Goal: Information Seeking & Learning: Learn about a topic

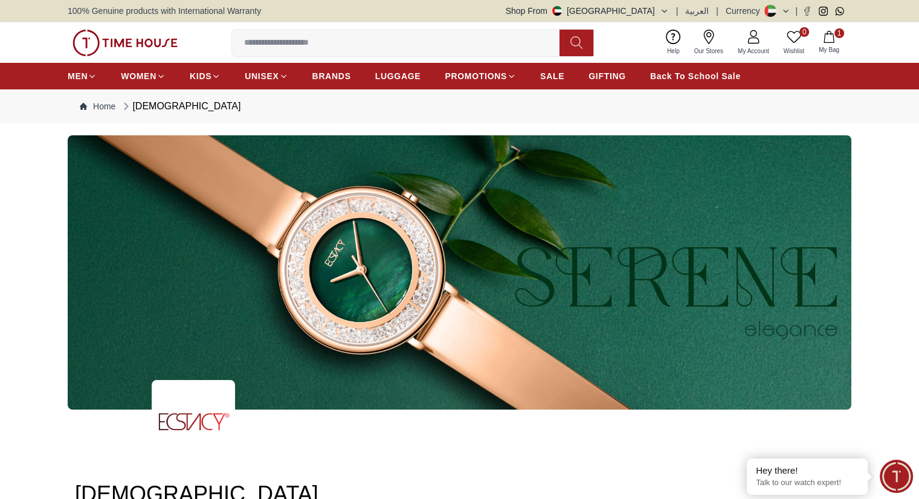
scroll to position [302, 0]
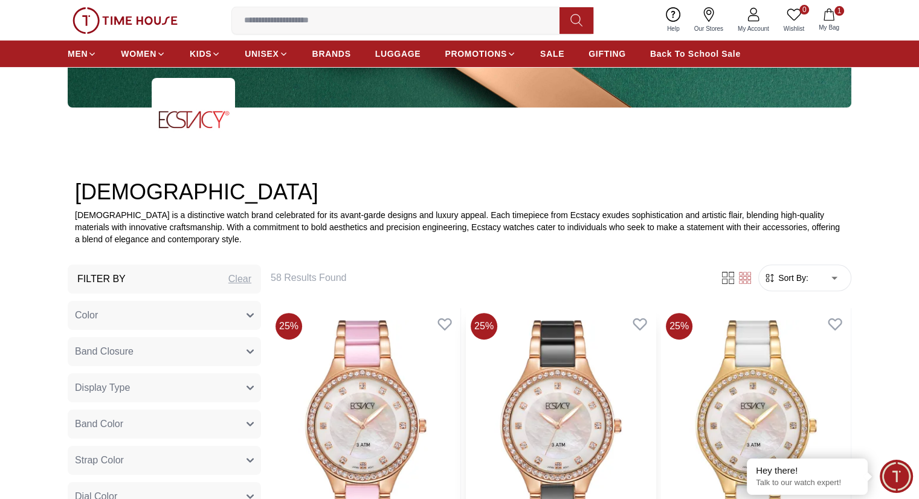
click at [479, 372] on img at bounding box center [561, 433] width 190 height 250
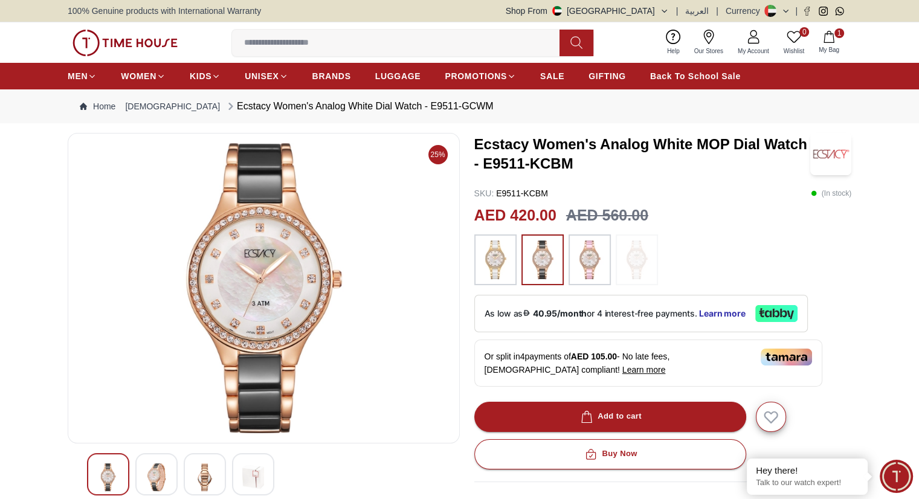
click at [135, 49] on img at bounding box center [125, 43] width 105 height 27
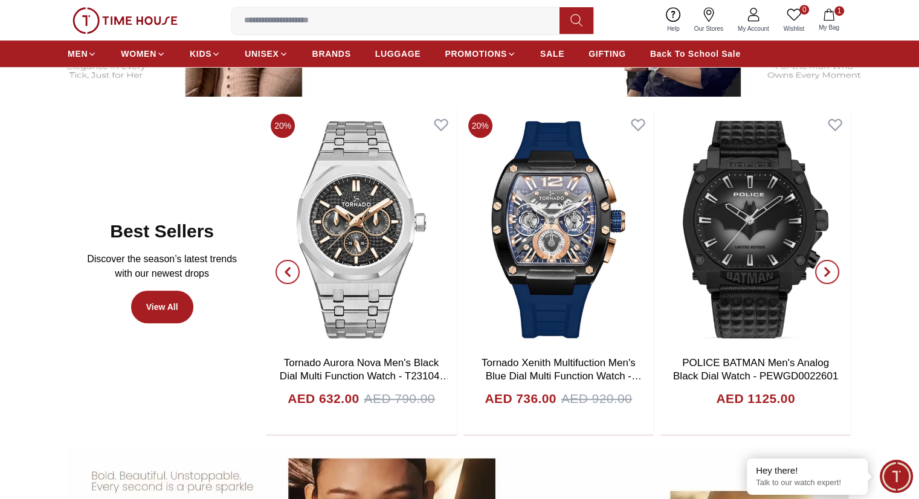
scroll to position [483, 0]
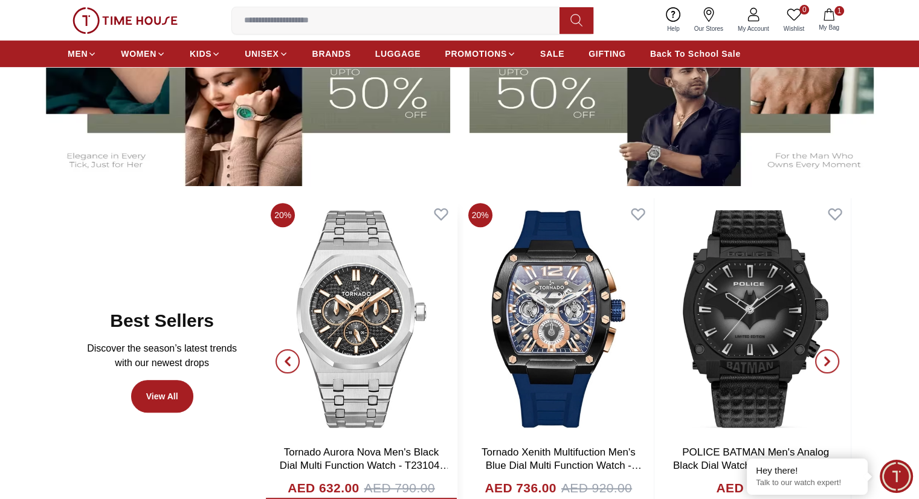
click at [360, 283] on img at bounding box center [361, 319] width 190 height 242
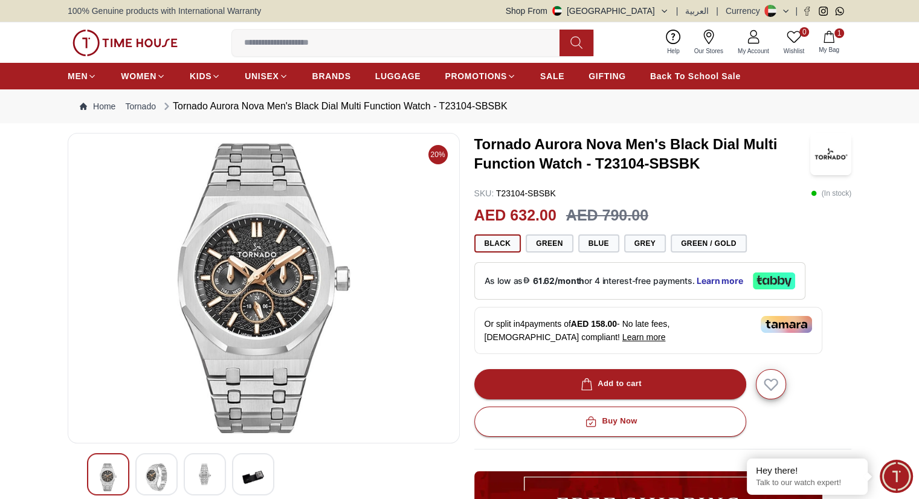
click at [147, 36] on img at bounding box center [125, 43] width 105 height 27
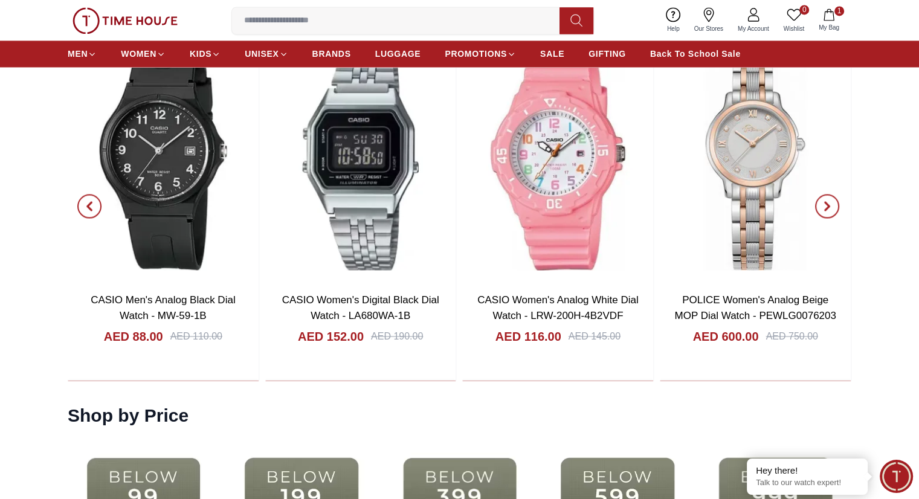
scroll to position [2115, 0]
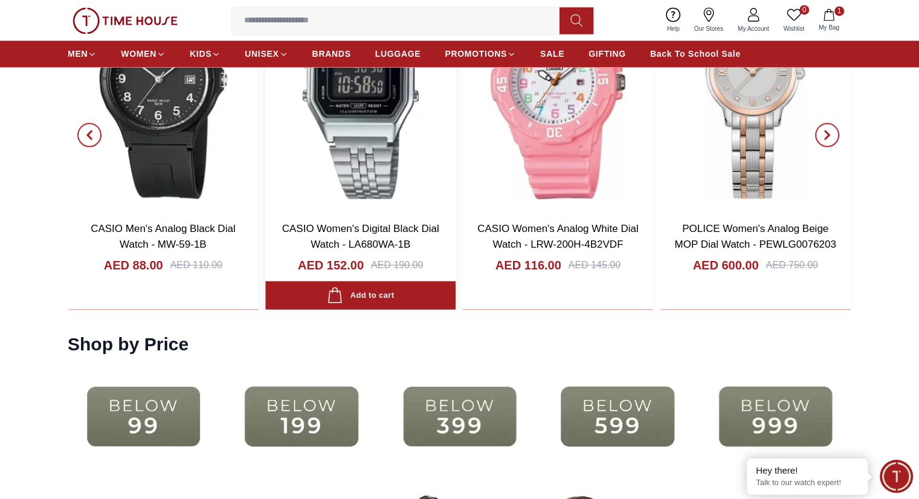
click at [326, 186] on img at bounding box center [360, 85] width 191 height 251
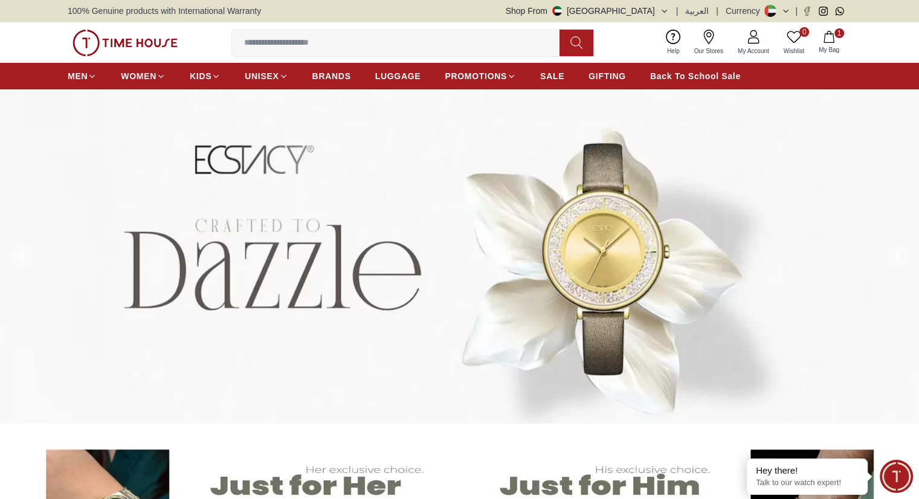
scroll to position [2115, 0]
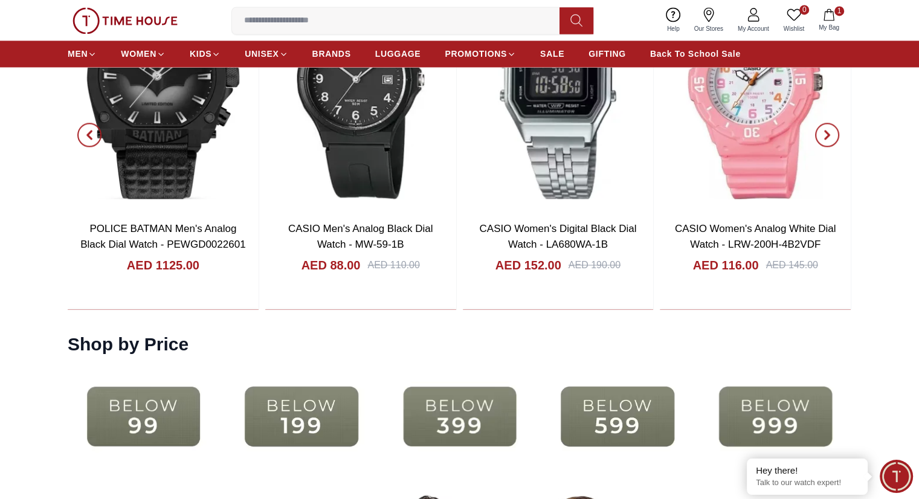
click at [408, 13] on input at bounding box center [400, 20] width 337 height 24
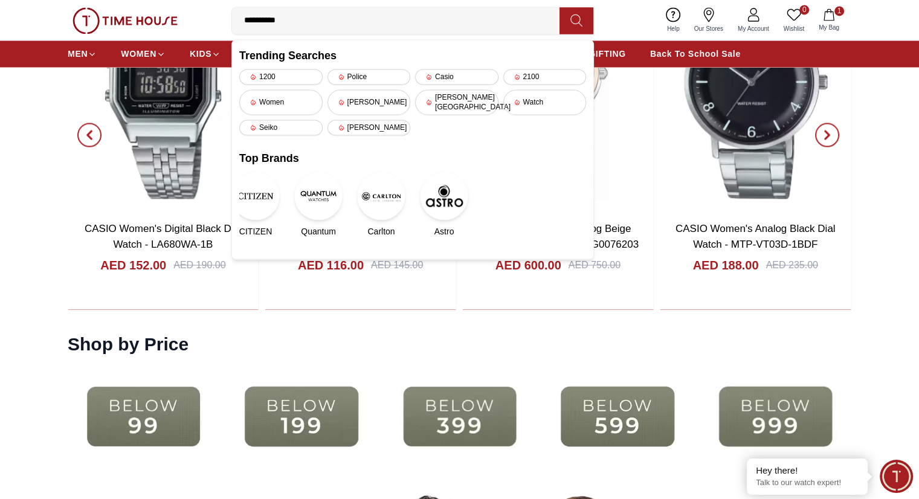
type input "**********"
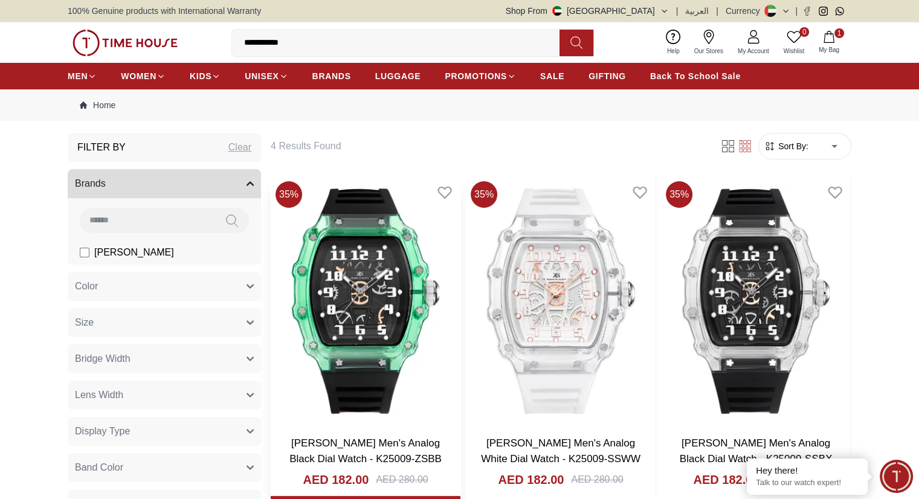
scroll to position [60, 0]
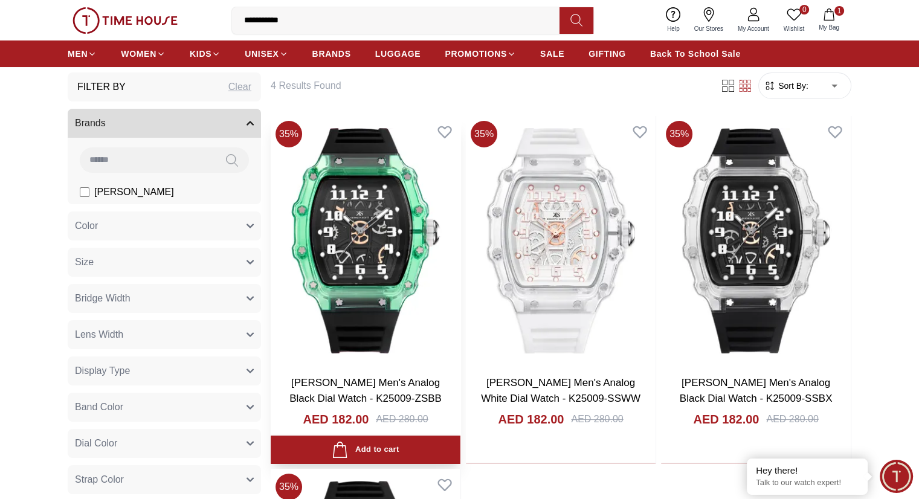
click at [350, 247] on img at bounding box center [366, 241] width 190 height 250
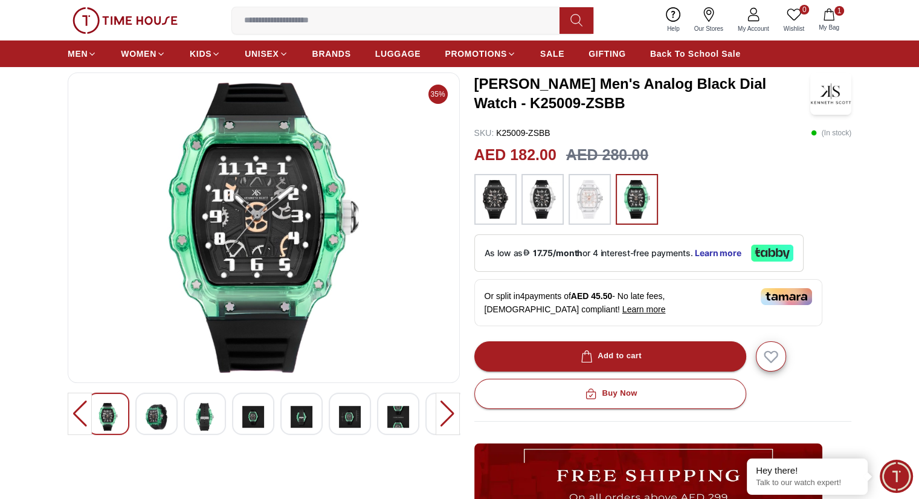
click at [157, 411] on img at bounding box center [157, 417] width 22 height 28
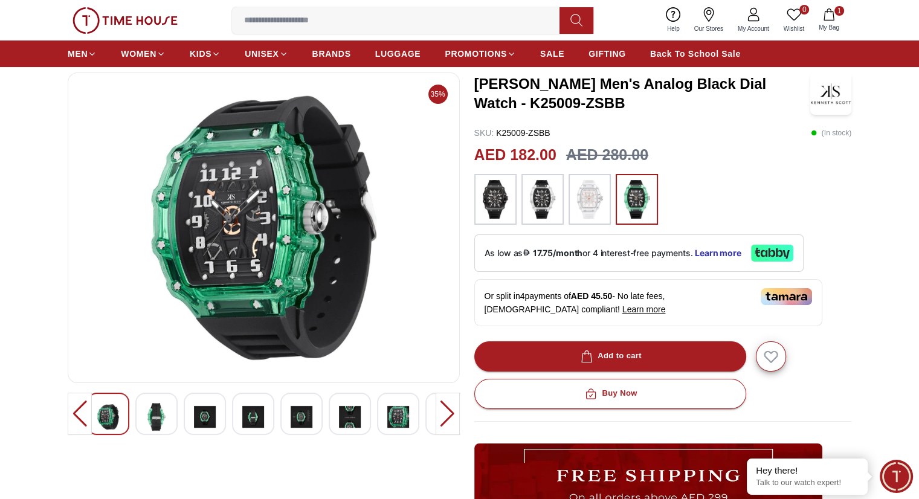
click at [157, 410] on img at bounding box center [157, 417] width 22 height 28
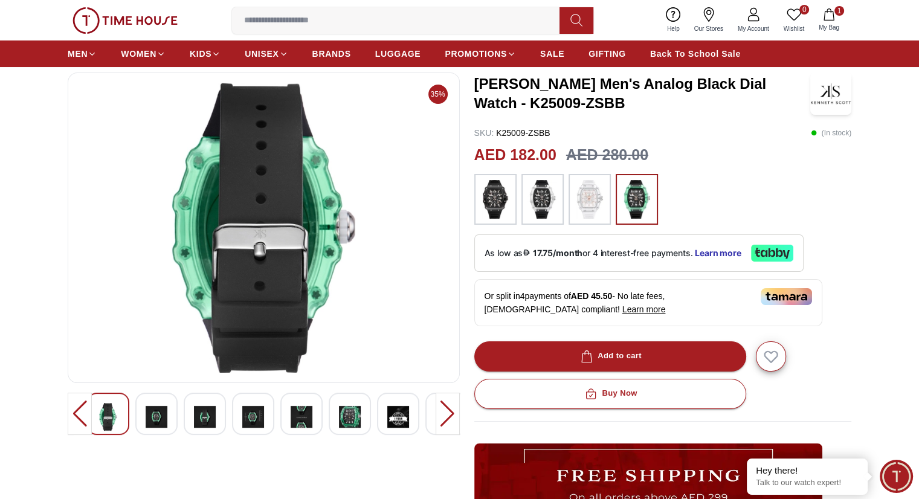
click at [189, 409] on div at bounding box center [205, 414] width 42 height 42
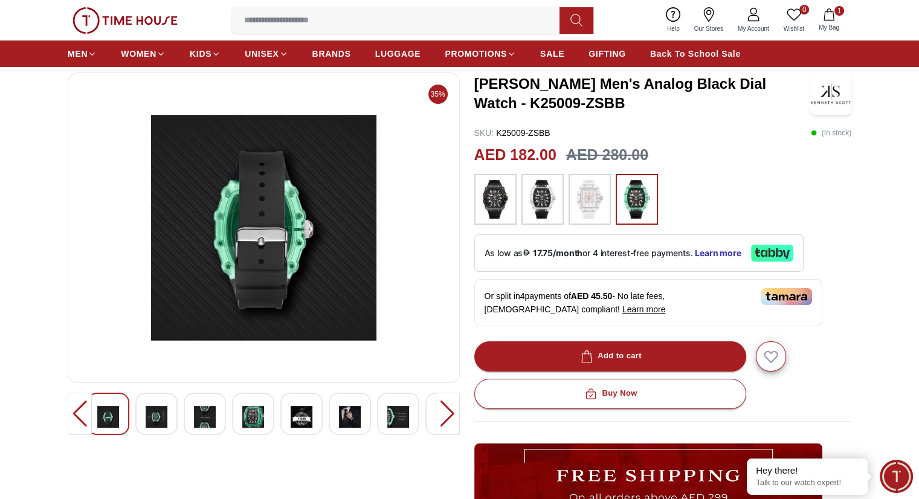
click at [581, 201] on img at bounding box center [590, 199] width 30 height 39
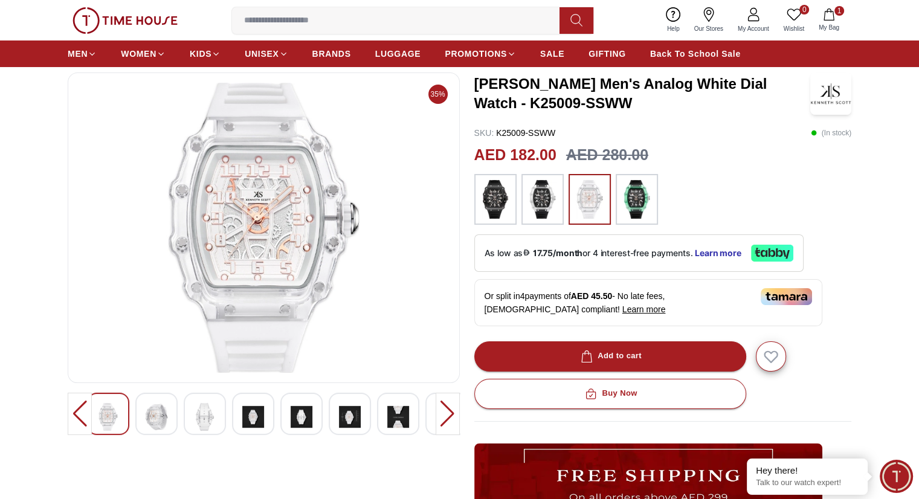
click at [483, 195] on img at bounding box center [495, 199] width 30 height 39
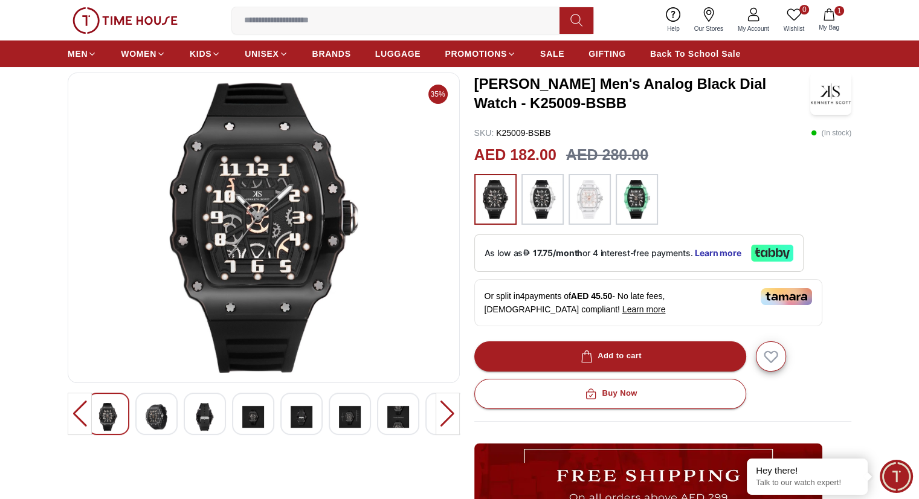
click at [158, 409] on img at bounding box center [157, 417] width 22 height 28
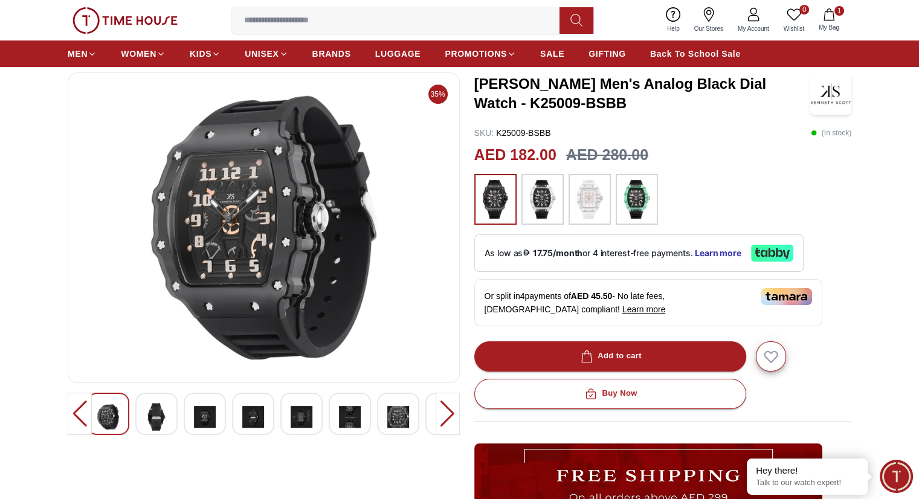
click at [154, 408] on img at bounding box center [157, 417] width 22 height 28
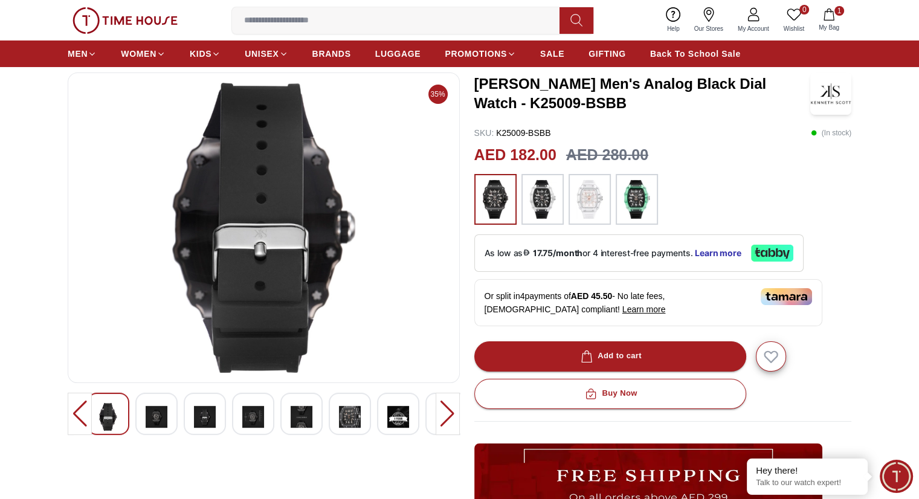
click at [173, 407] on div at bounding box center [156, 414] width 42 height 42
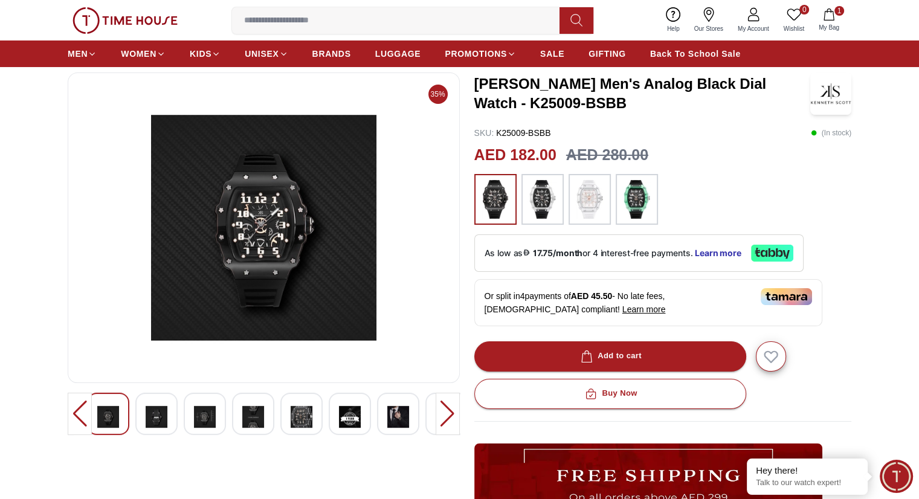
click at [176, 406] on div at bounding box center [156, 414] width 42 height 42
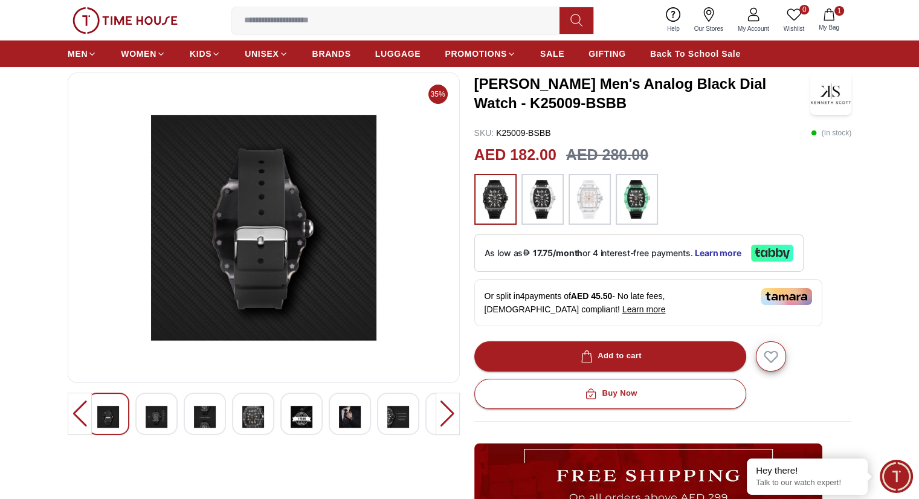
click at [155, 414] on img at bounding box center [157, 417] width 22 height 28
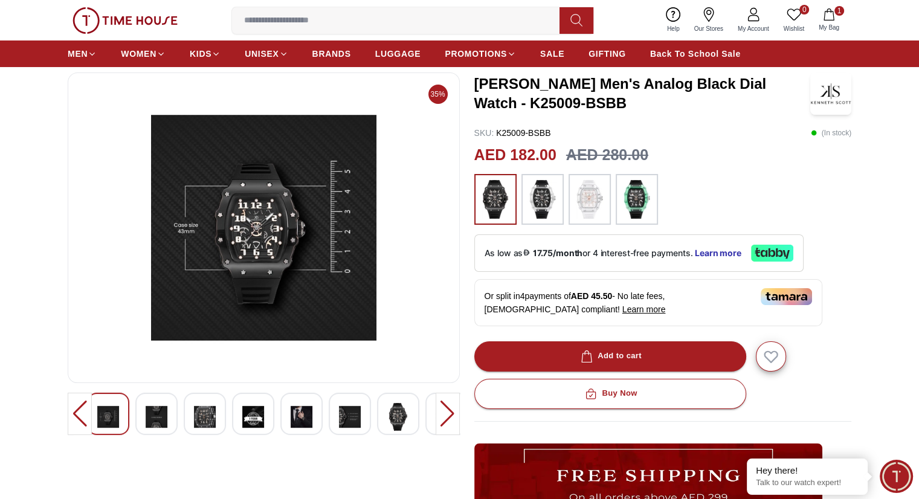
click at [111, 410] on img at bounding box center [108, 417] width 22 height 28
click at [152, 415] on img at bounding box center [157, 417] width 22 height 28
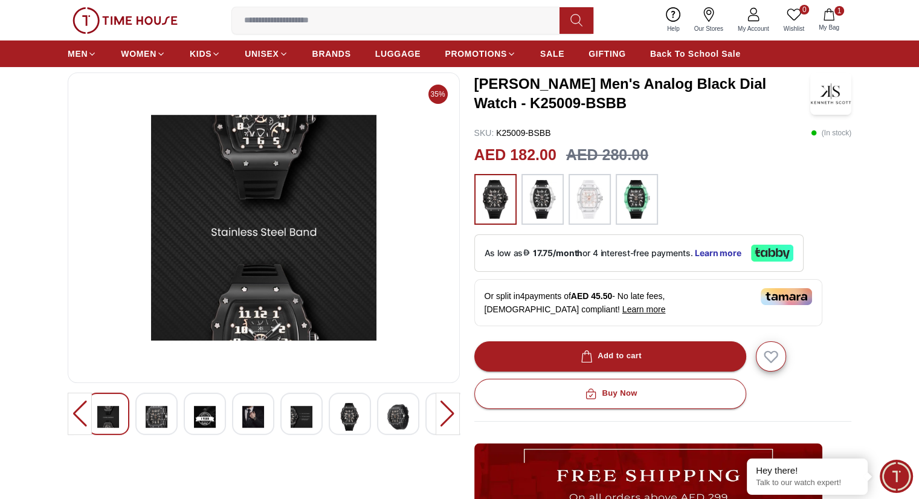
click at [167, 411] on div at bounding box center [156, 414] width 42 height 42
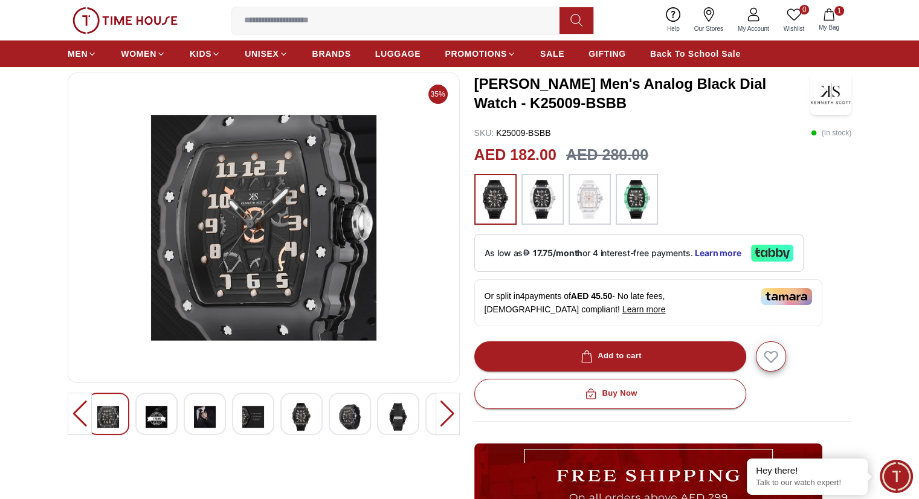
click at [76, 410] on div at bounding box center [80, 414] width 24 height 42
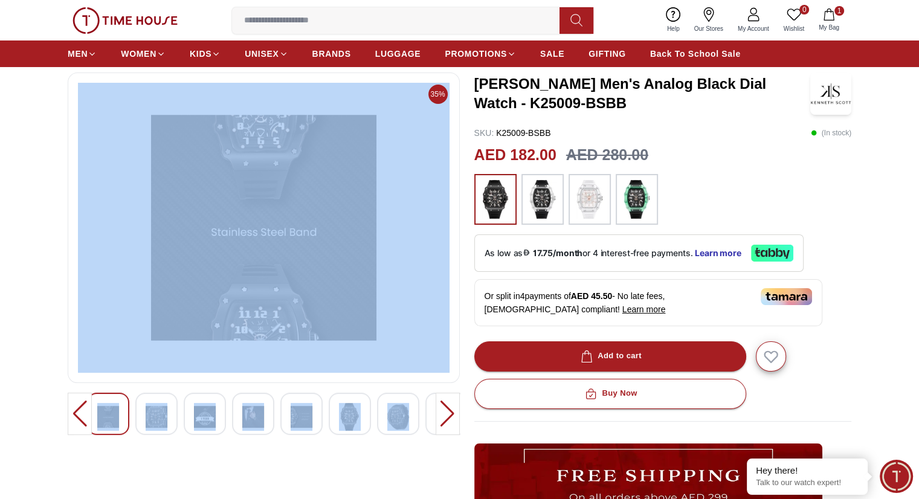
click at [76, 410] on div at bounding box center [80, 414] width 24 height 42
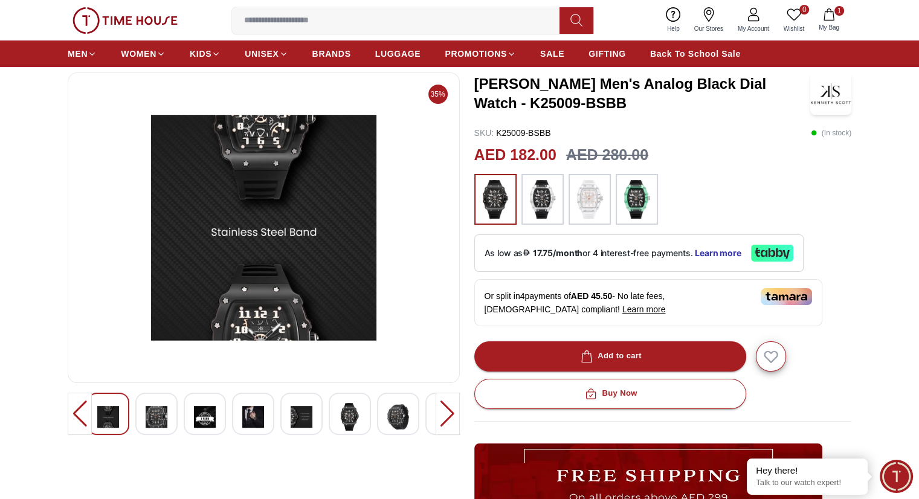
click at [76, 410] on div at bounding box center [80, 414] width 24 height 42
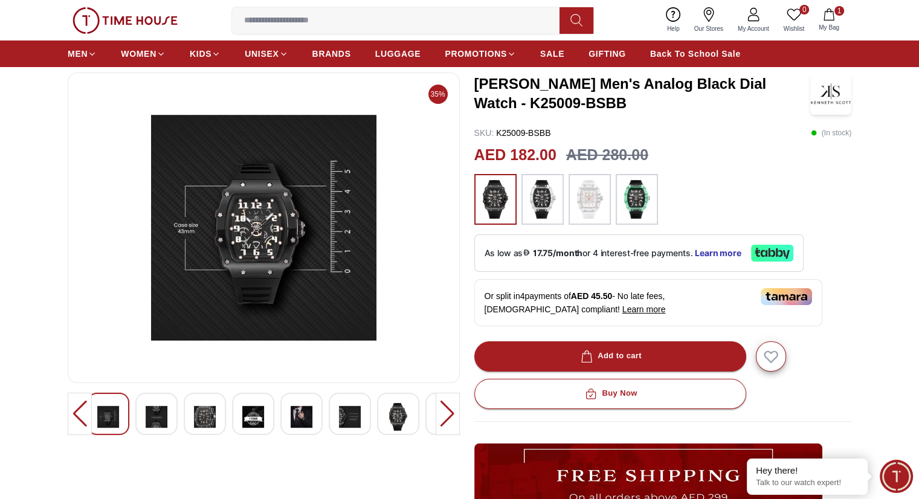
click at [76, 410] on div at bounding box center [80, 414] width 24 height 42
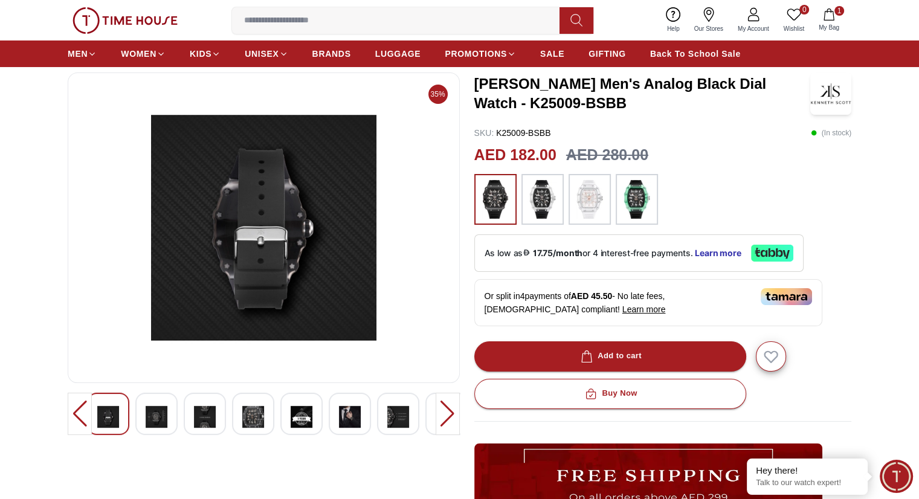
click at [104, 413] on img at bounding box center [108, 417] width 22 height 28
click at [68, 410] on div at bounding box center [80, 414] width 24 height 42
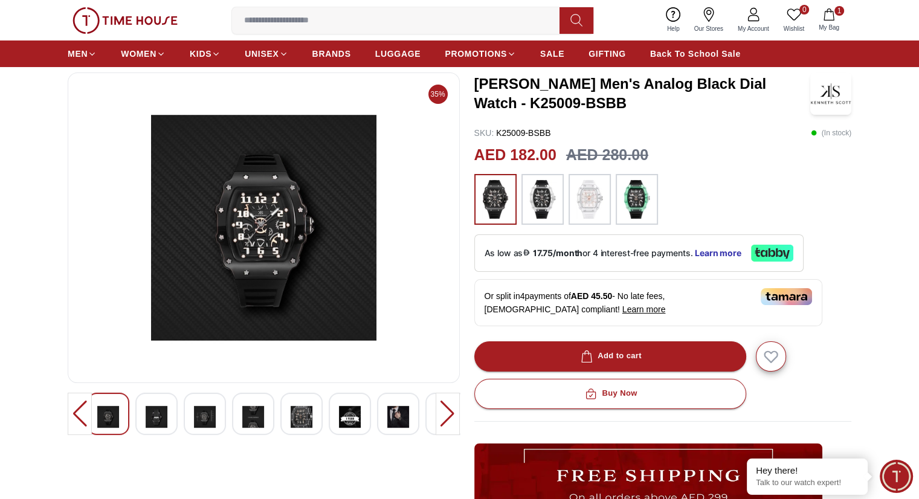
click at [104, 412] on img at bounding box center [108, 417] width 22 height 28
click at [76, 410] on div at bounding box center [80, 414] width 24 height 42
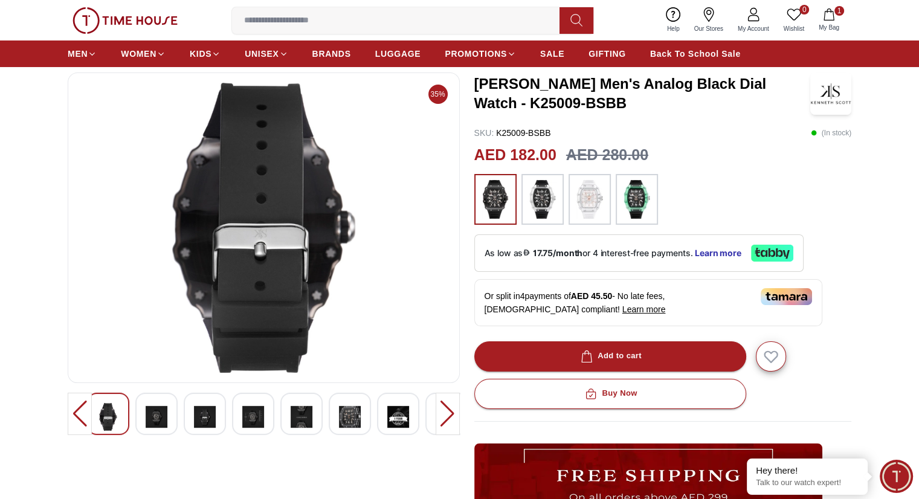
click at [104, 412] on img at bounding box center [108, 417] width 22 height 28
click at [73, 409] on div at bounding box center [80, 414] width 24 height 42
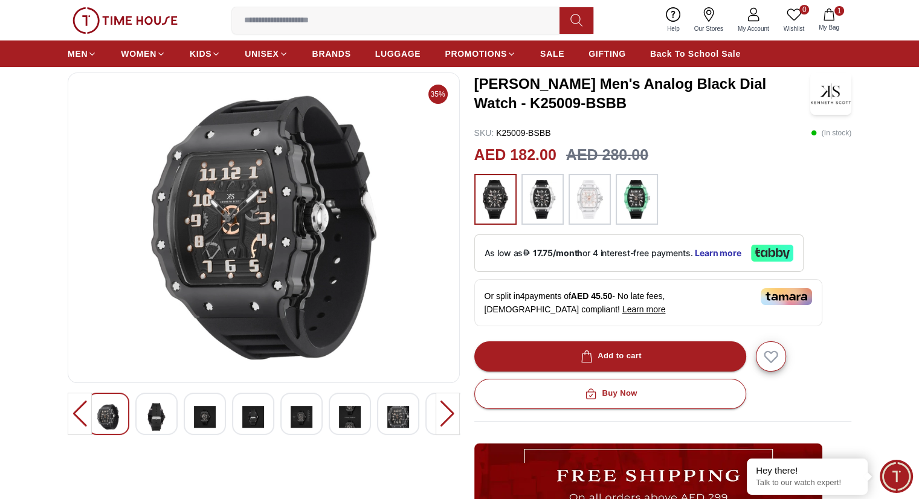
click at [75, 409] on div at bounding box center [80, 414] width 24 height 42
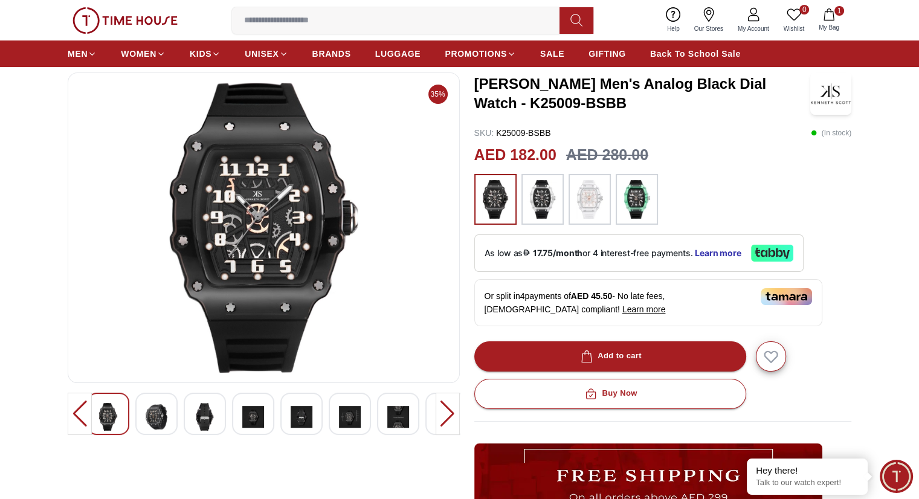
click at [75, 409] on div at bounding box center [80, 414] width 24 height 42
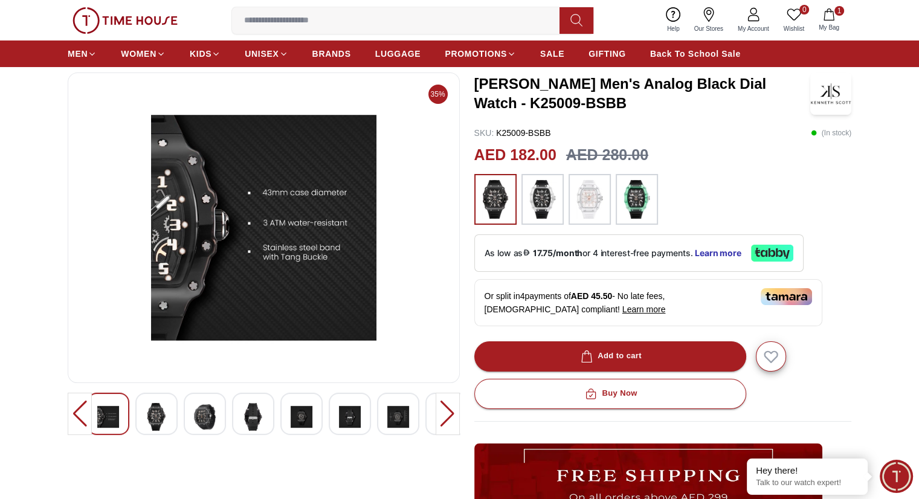
click at [75, 409] on div at bounding box center [80, 414] width 24 height 42
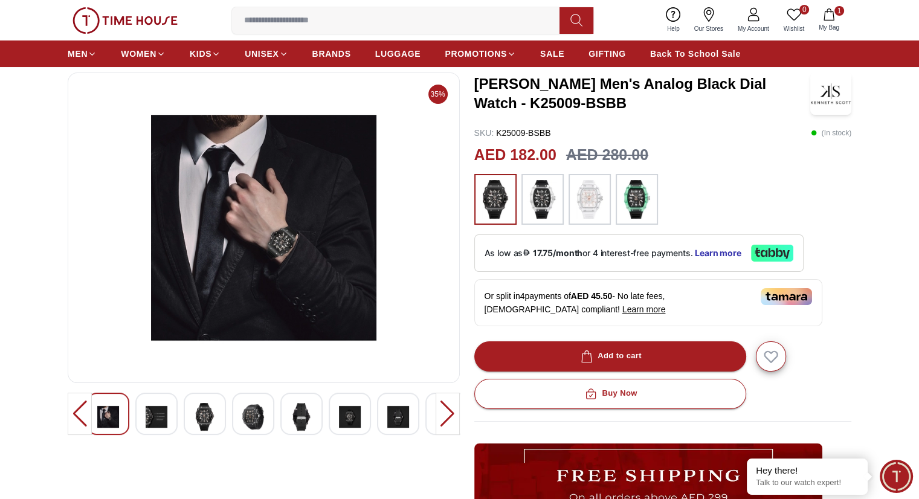
click at [75, 409] on div at bounding box center [80, 414] width 24 height 42
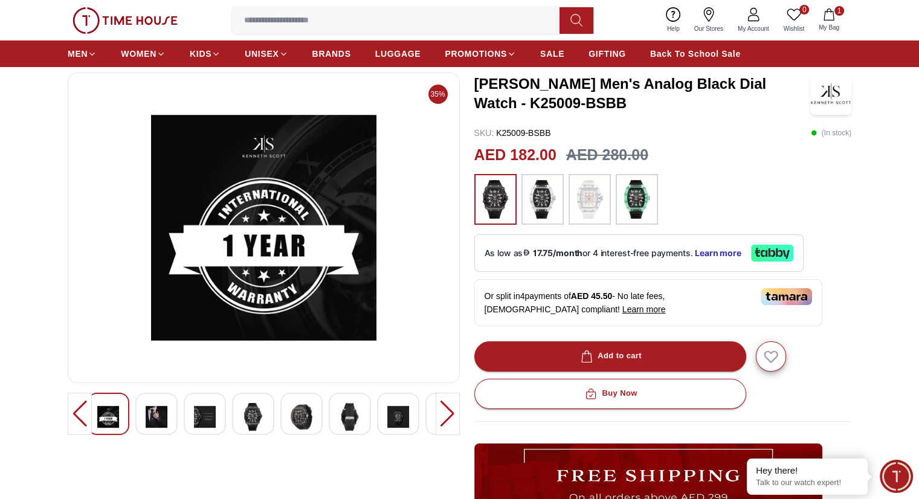
click at [75, 409] on div at bounding box center [80, 414] width 24 height 42
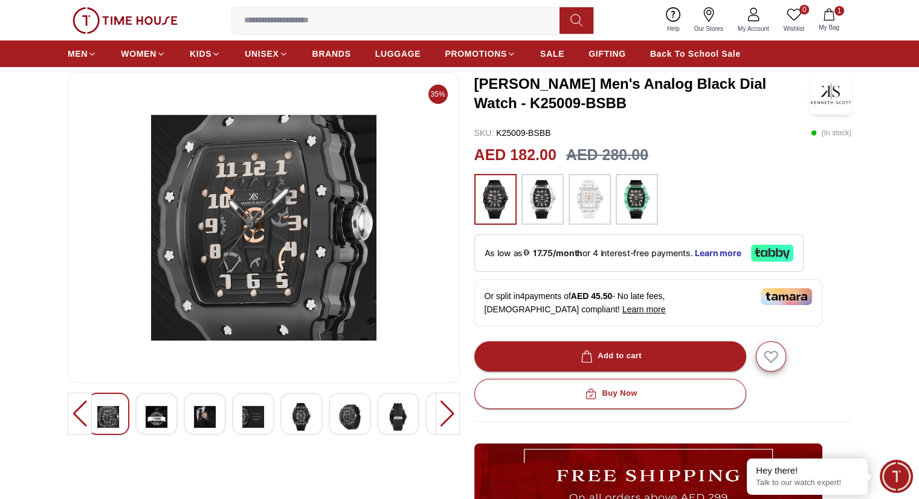
click at [75, 409] on div at bounding box center [80, 414] width 24 height 42
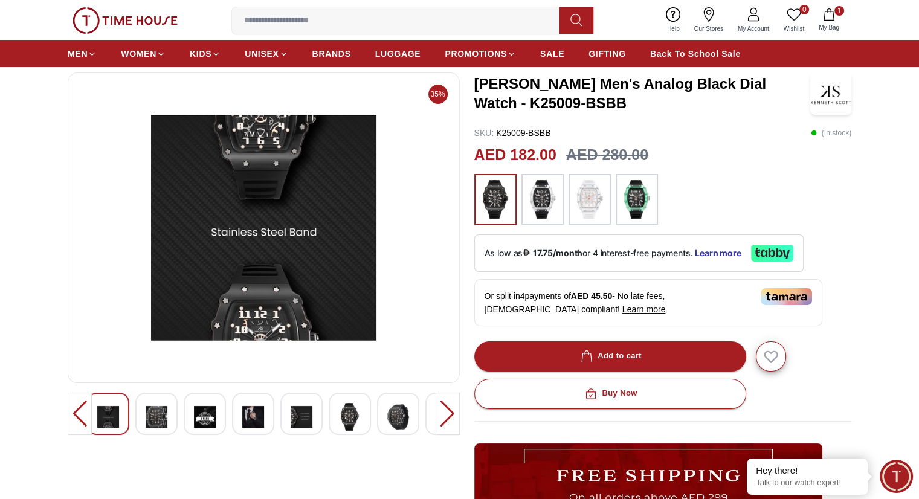
click at [75, 409] on div at bounding box center [80, 414] width 24 height 42
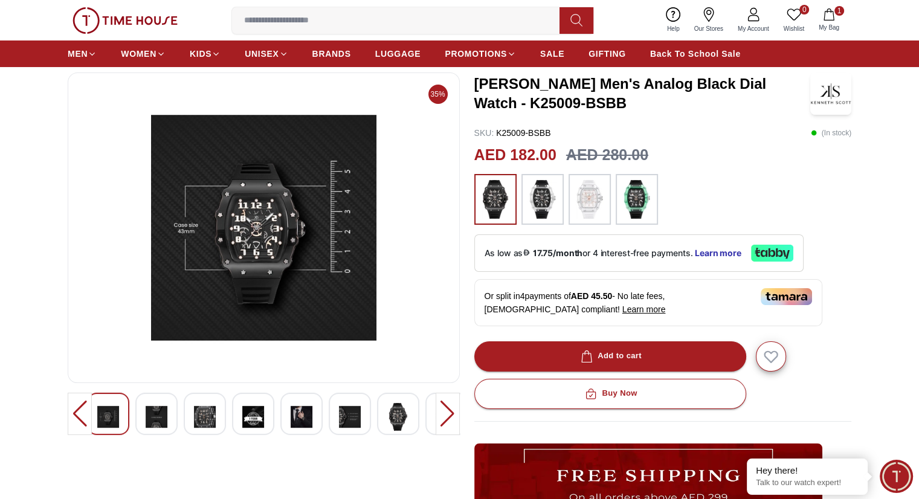
click at [75, 409] on div at bounding box center [80, 414] width 24 height 42
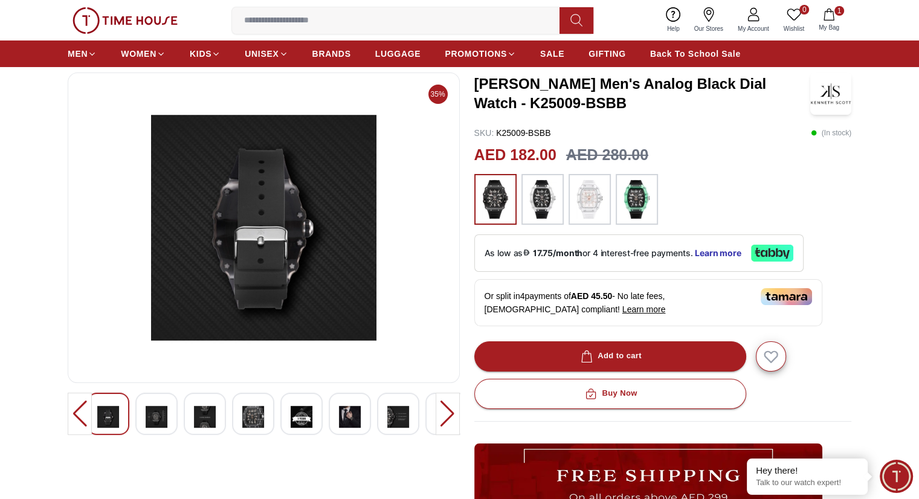
click at [75, 409] on div at bounding box center [80, 414] width 24 height 42
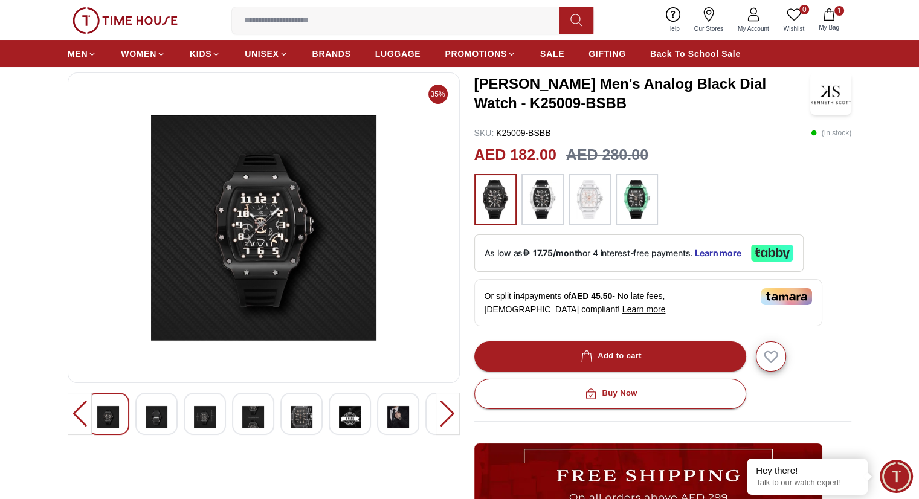
click at [75, 409] on div at bounding box center [80, 414] width 24 height 42
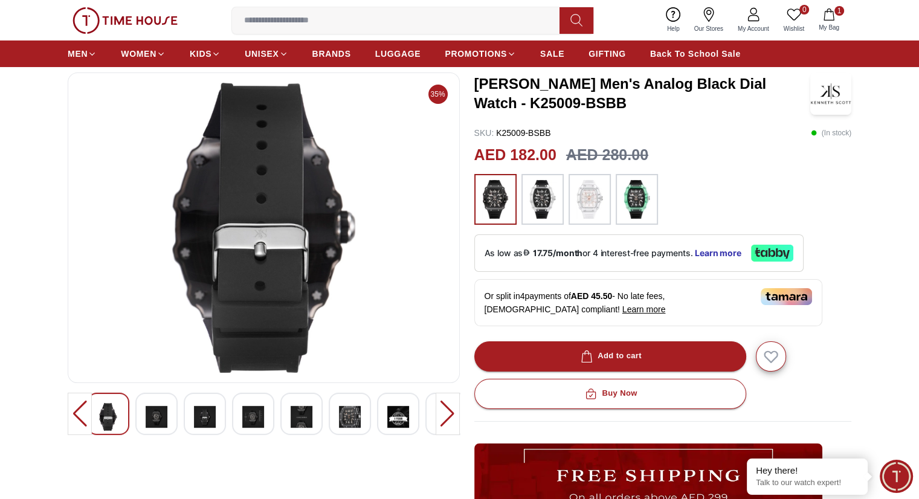
click at [75, 409] on div at bounding box center [80, 414] width 24 height 42
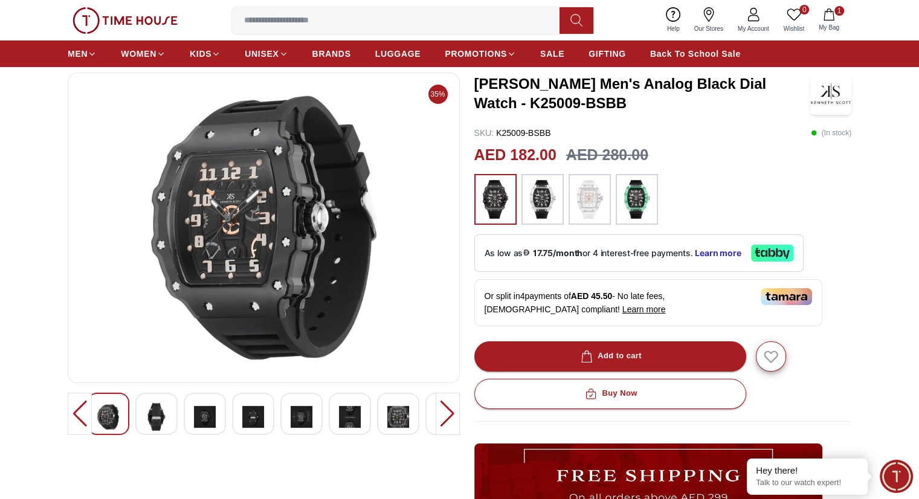
click at [75, 409] on div at bounding box center [80, 414] width 24 height 42
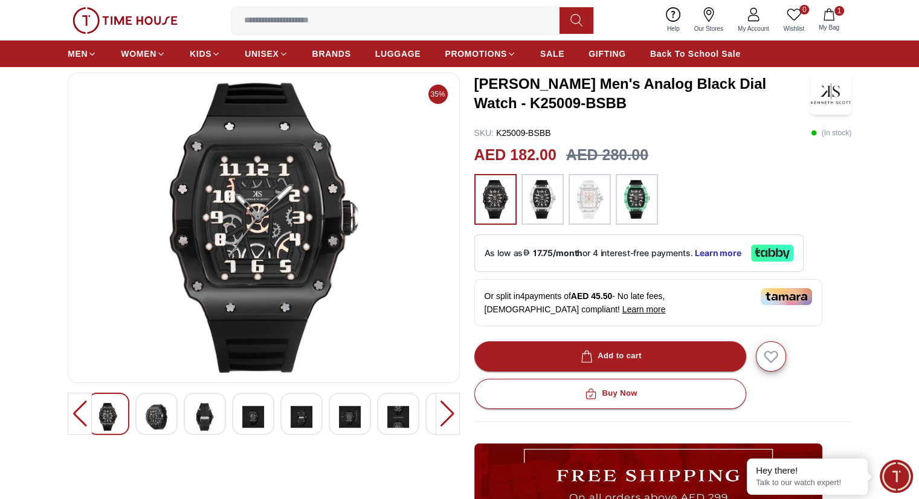
click at [75, 409] on div at bounding box center [80, 414] width 24 height 42
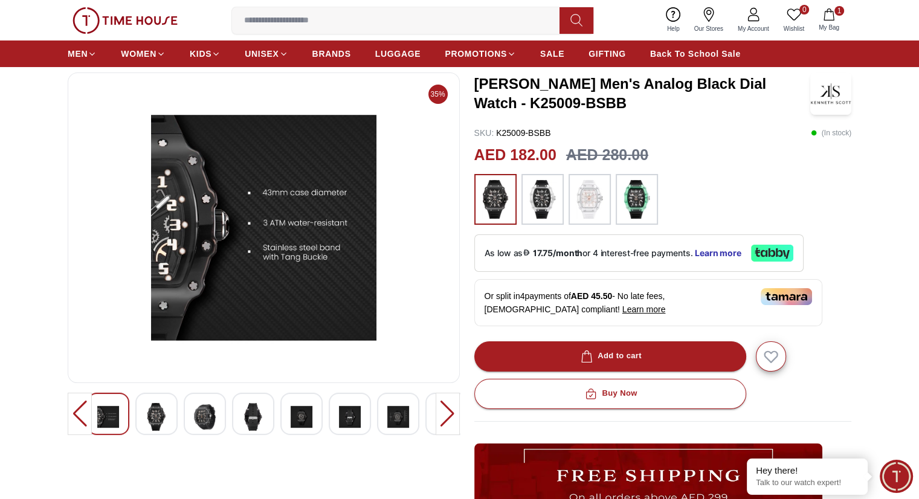
click at [75, 409] on div at bounding box center [80, 414] width 24 height 42
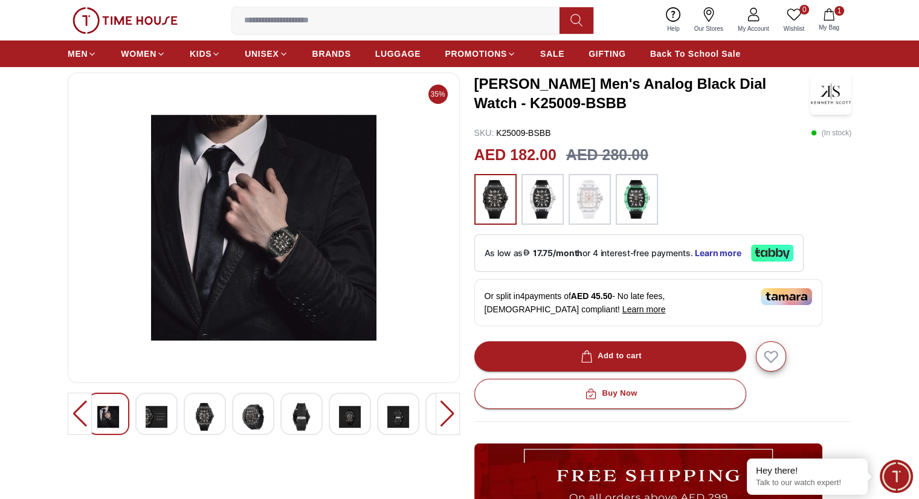
click at [75, 409] on div at bounding box center [80, 414] width 24 height 42
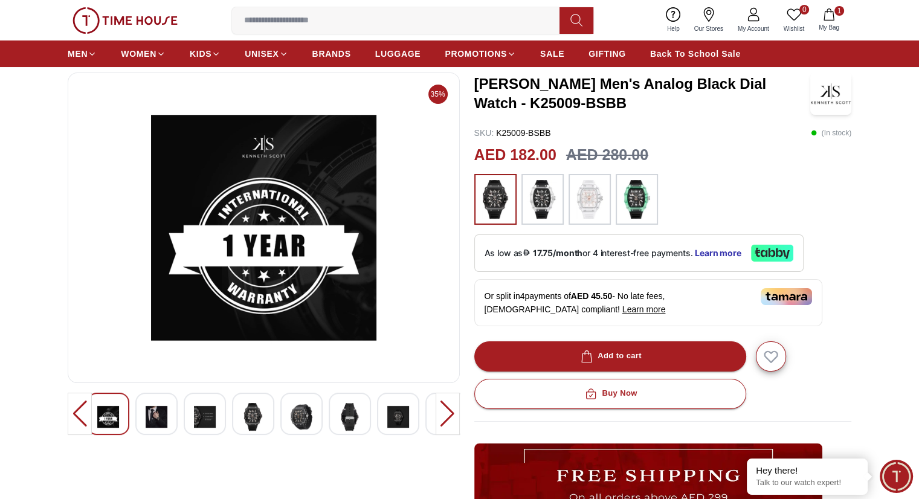
click at [75, 409] on div at bounding box center [80, 414] width 24 height 42
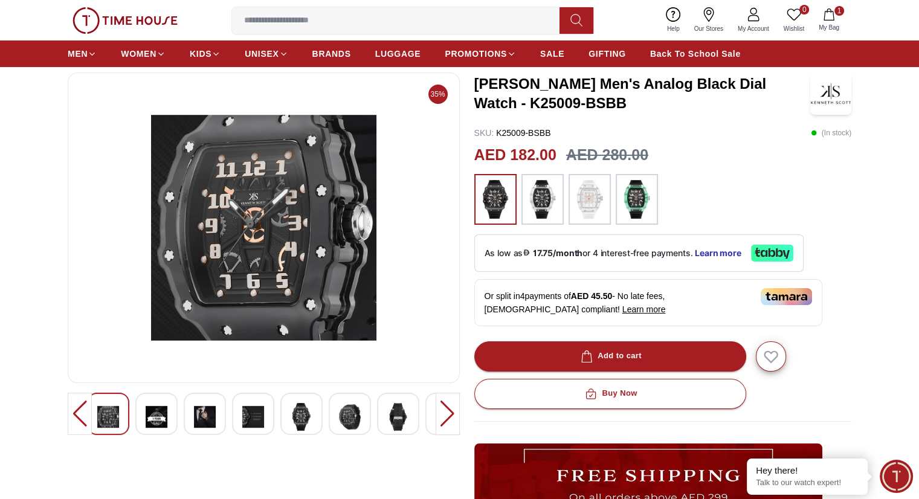
click at [75, 409] on div at bounding box center [80, 414] width 24 height 42
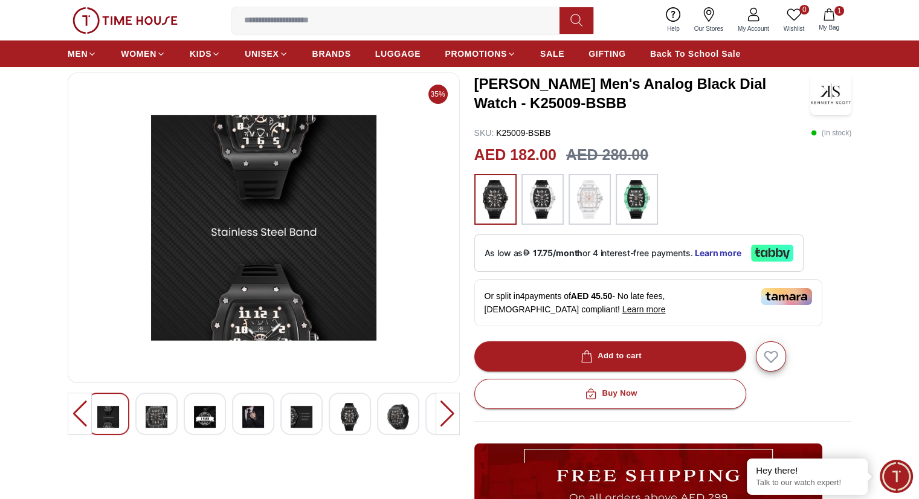
click at [75, 409] on div at bounding box center [80, 414] width 24 height 42
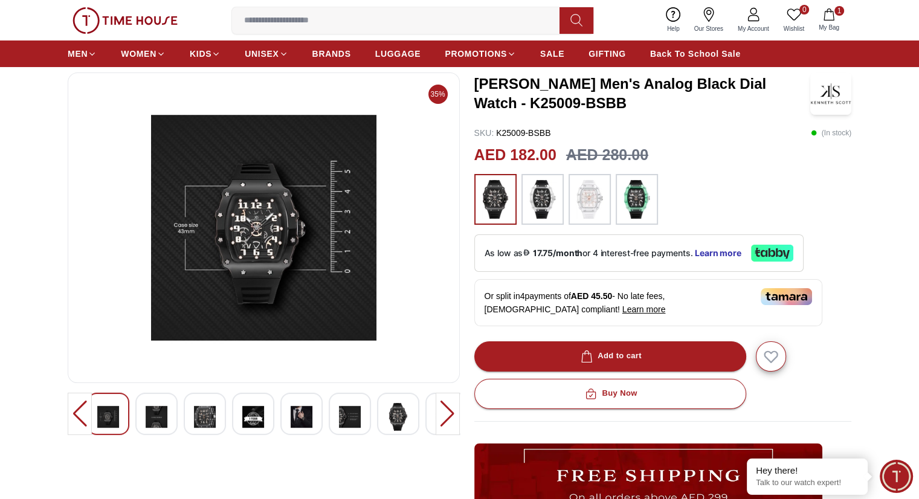
click at [75, 409] on div at bounding box center [80, 414] width 24 height 42
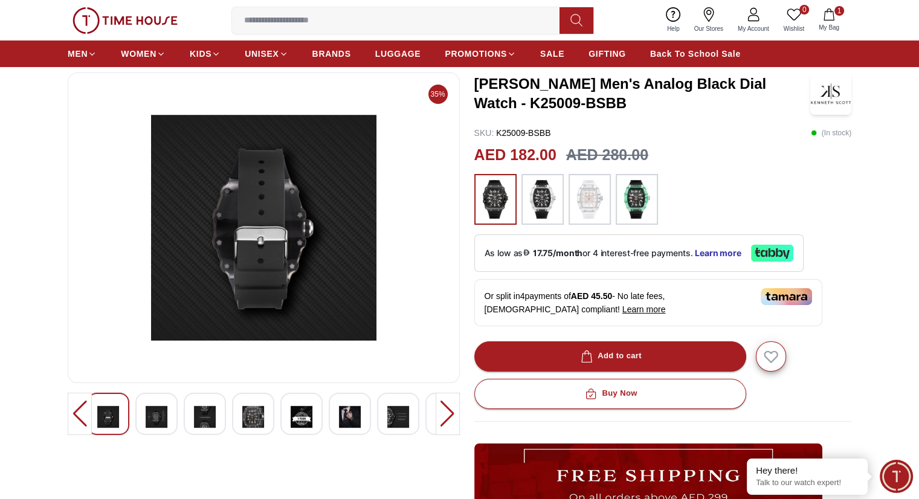
click at [499, 106] on h3 "[PERSON_NAME] Men's Analog Black Dial Watch - K25009-BSBB" at bounding box center [642, 93] width 336 height 39
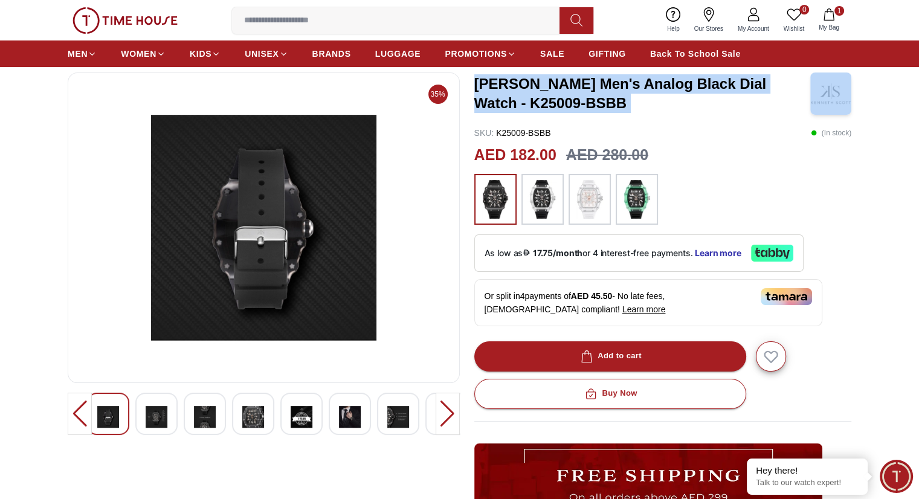
click at [499, 106] on h3 "[PERSON_NAME] Men's Analog Black Dial Watch - K25009-BSBB" at bounding box center [642, 93] width 336 height 39
click at [503, 106] on h3 "[PERSON_NAME] Men's Analog Black Dial Watch - K25009-BSBB" at bounding box center [642, 93] width 336 height 39
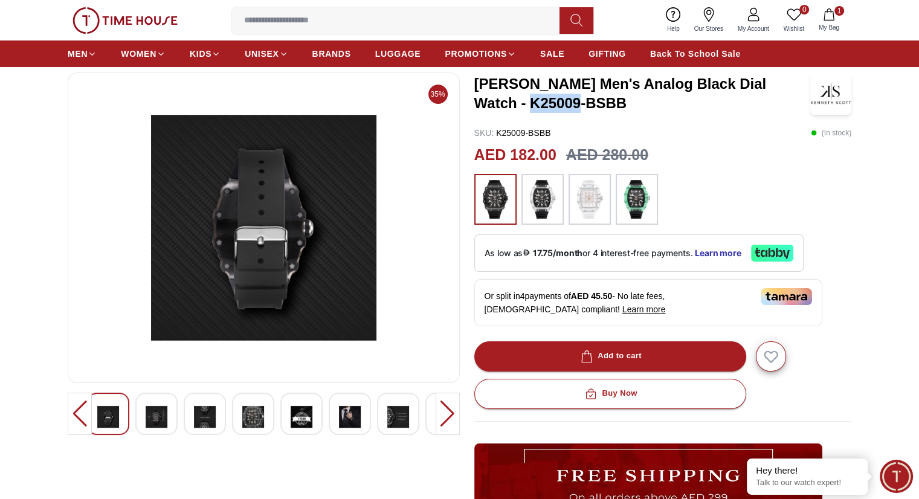
click at [503, 106] on h3 "[PERSON_NAME] Men's Analog Black Dial Watch - K25009-BSBB" at bounding box center [642, 93] width 336 height 39
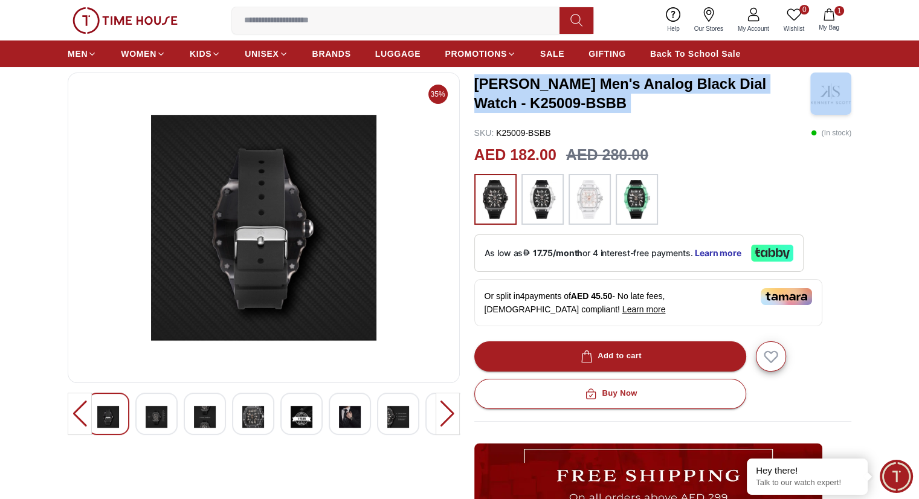
click at [503, 106] on h3 "[PERSON_NAME] Men's Analog Black Dial Watch - K25009-BSBB" at bounding box center [642, 93] width 336 height 39
click at [520, 108] on h3 "[PERSON_NAME] Men's Analog Black Dial Watch - K25009-BSBB" at bounding box center [642, 93] width 336 height 39
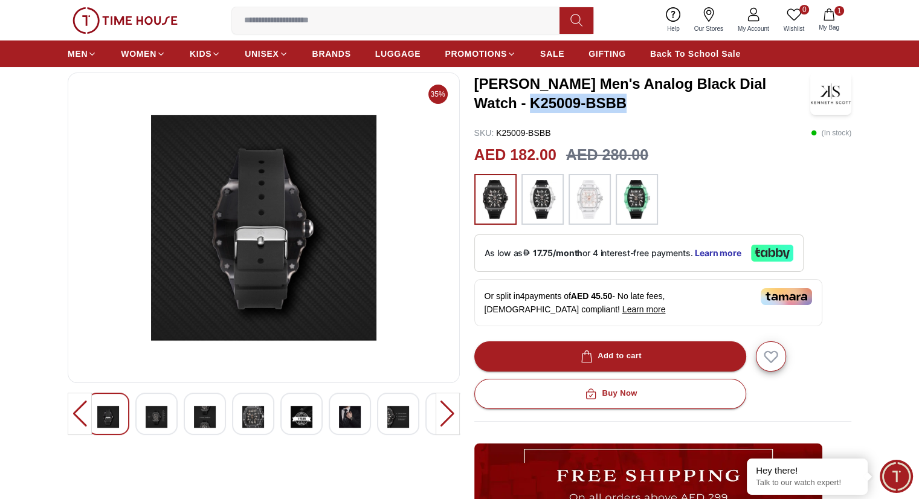
drag, startPoint x: 566, startPoint y: 100, endPoint x: 477, endPoint y: 105, distance: 88.4
click at [477, 105] on h3 "[PERSON_NAME] Men's Analog Black Dial Watch - K25009-BSBB" at bounding box center [642, 93] width 336 height 39
copy h3 "K25009-BSBB"
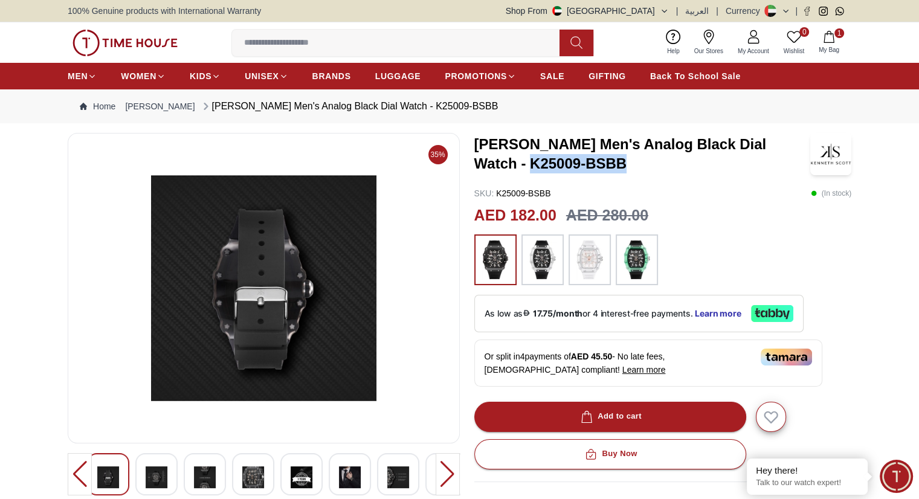
click at [528, 167] on h3 "[PERSON_NAME] Men's Analog Black Dial Watch - K25009-BSBB" at bounding box center [642, 154] width 336 height 39
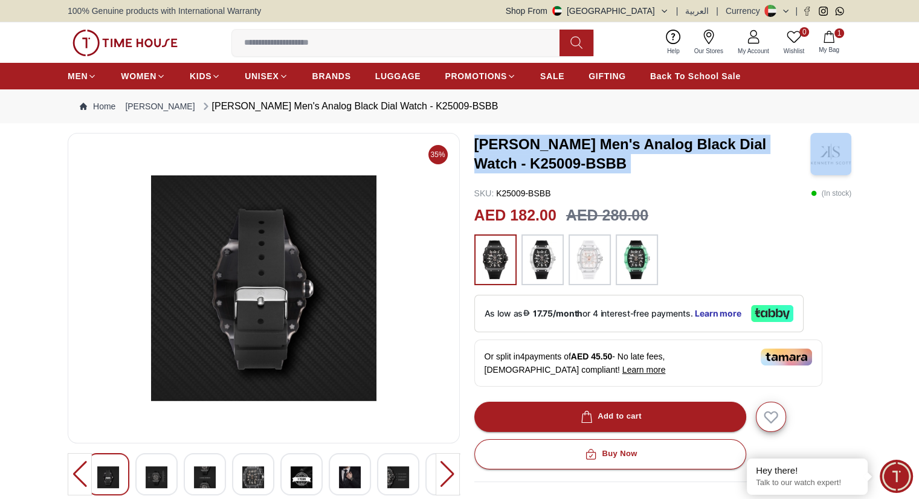
click at [528, 167] on h3 "[PERSON_NAME] Men's Analog Black Dial Watch - K25009-BSBB" at bounding box center [642, 154] width 336 height 39
click at [552, 166] on h3 "[PERSON_NAME] Men's Analog Black Dial Watch - K25009-BSBB" at bounding box center [642, 154] width 336 height 39
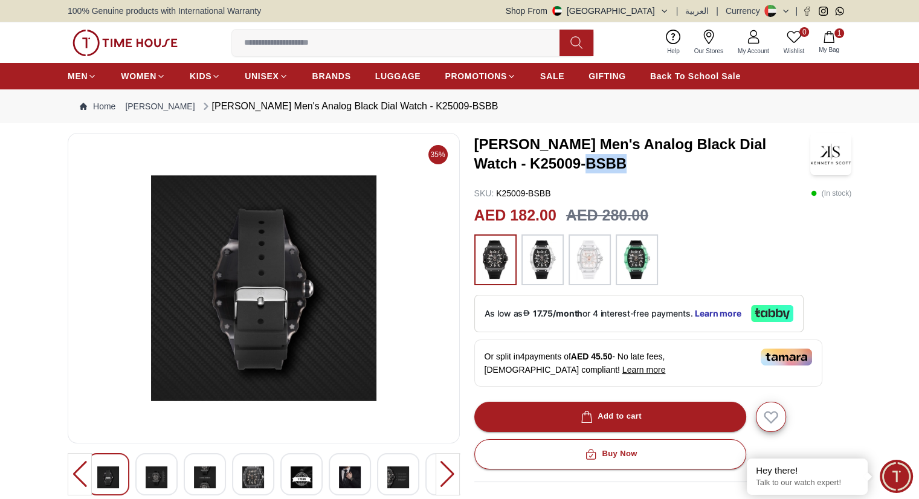
click at [552, 166] on h3 "[PERSON_NAME] Men's Analog Black Dial Watch - K25009-BSBB" at bounding box center [642, 154] width 336 height 39
